Goal: Obtain resource: Obtain resource

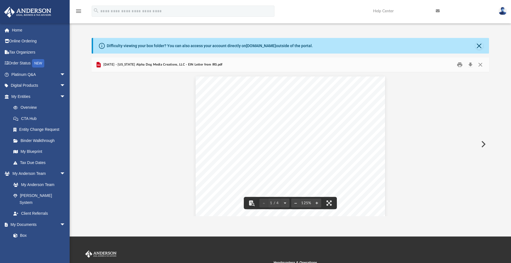
scroll to position [123, 393]
click at [479, 43] on button "Close" at bounding box center [479, 46] width 8 height 8
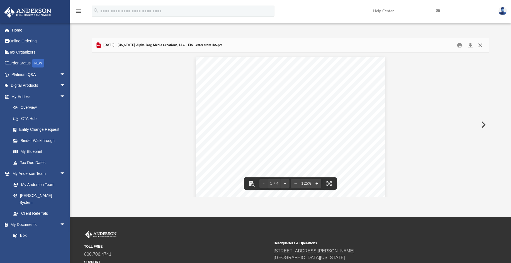
click at [479, 45] on button "Close" at bounding box center [480, 45] width 10 height 9
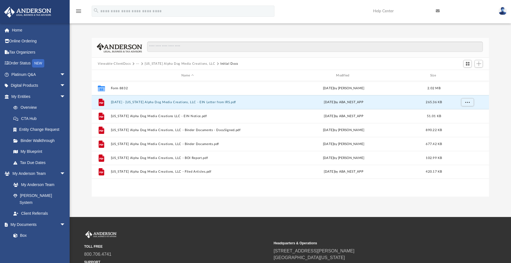
click at [116, 62] on button "Viewable-ClientDocs" at bounding box center [114, 63] width 33 height 5
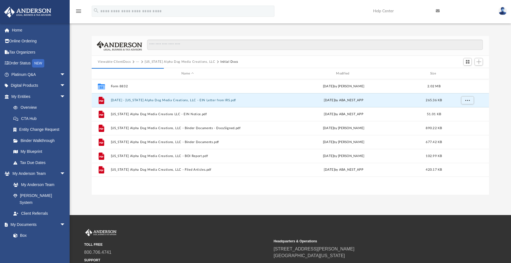
scroll to position [0, 0]
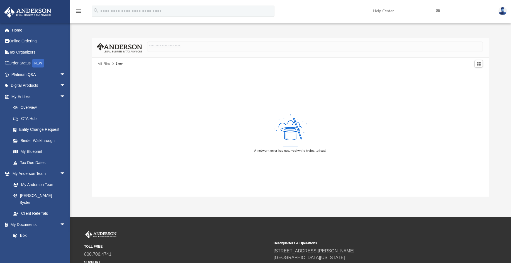
click at [100, 62] on button "All Files" at bounding box center [104, 63] width 13 height 5
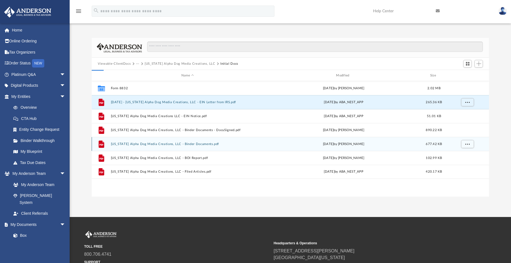
scroll to position [123, 393]
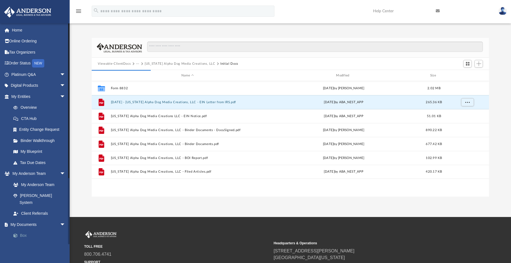
click at [21, 230] on link "Box" at bounding box center [41, 235] width 66 height 11
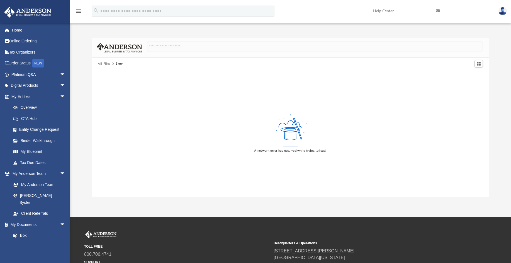
click at [502, 11] on img at bounding box center [502, 11] width 8 height 8
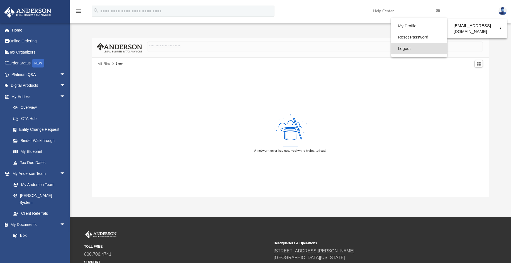
click at [395, 43] on link "Logout" at bounding box center [419, 48] width 56 height 11
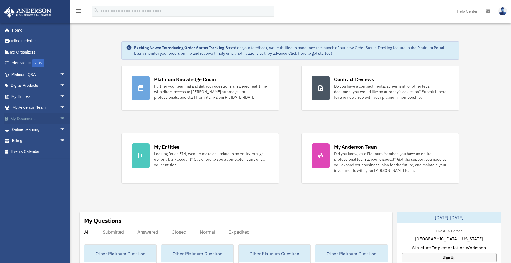
click at [60, 116] on span "arrow_drop_down" at bounding box center [65, 118] width 11 height 11
click at [24, 126] on link "Box" at bounding box center [41, 129] width 66 height 11
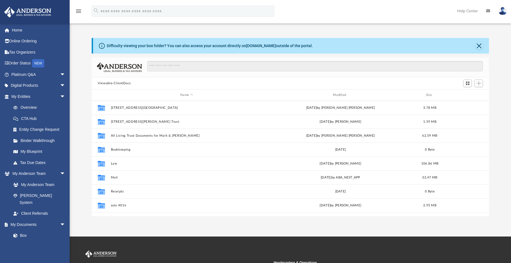
scroll to position [123, 393]
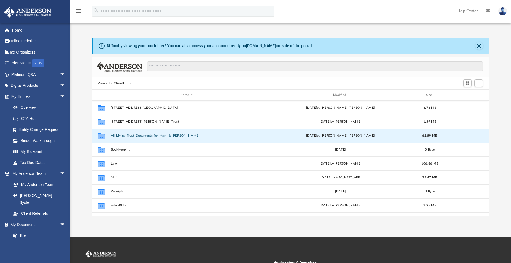
click at [165, 136] on button "All Living Trust Documents for Mark & [PERSON_NAME]" at bounding box center [187, 136] width 152 height 4
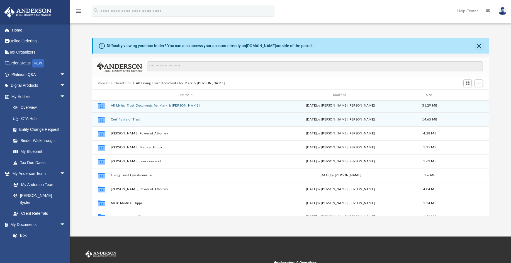
scroll to position [0, 0]
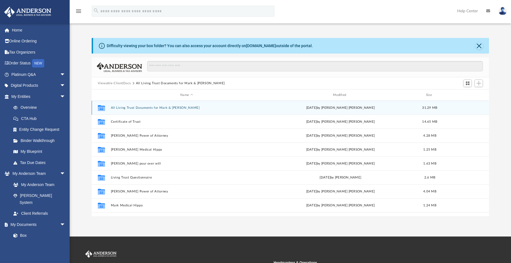
click at [124, 106] on button "All Living Trust Documents for Mark & [PERSON_NAME]" at bounding box center [187, 108] width 152 height 4
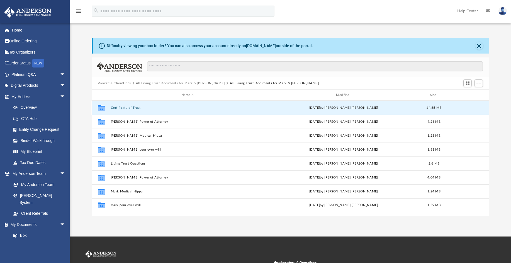
click at [115, 108] on button "Certificate of Trust" at bounding box center [188, 108] width 154 height 4
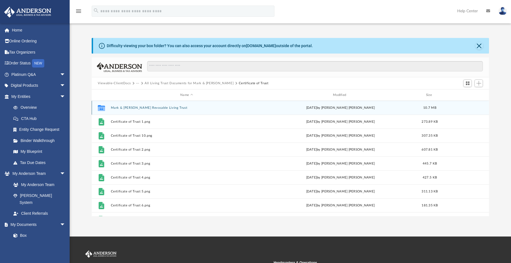
click at [132, 106] on button "Mark & Gloria Revocable Living Trust" at bounding box center [187, 108] width 152 height 4
